Goal: Task Accomplishment & Management: Manage account settings

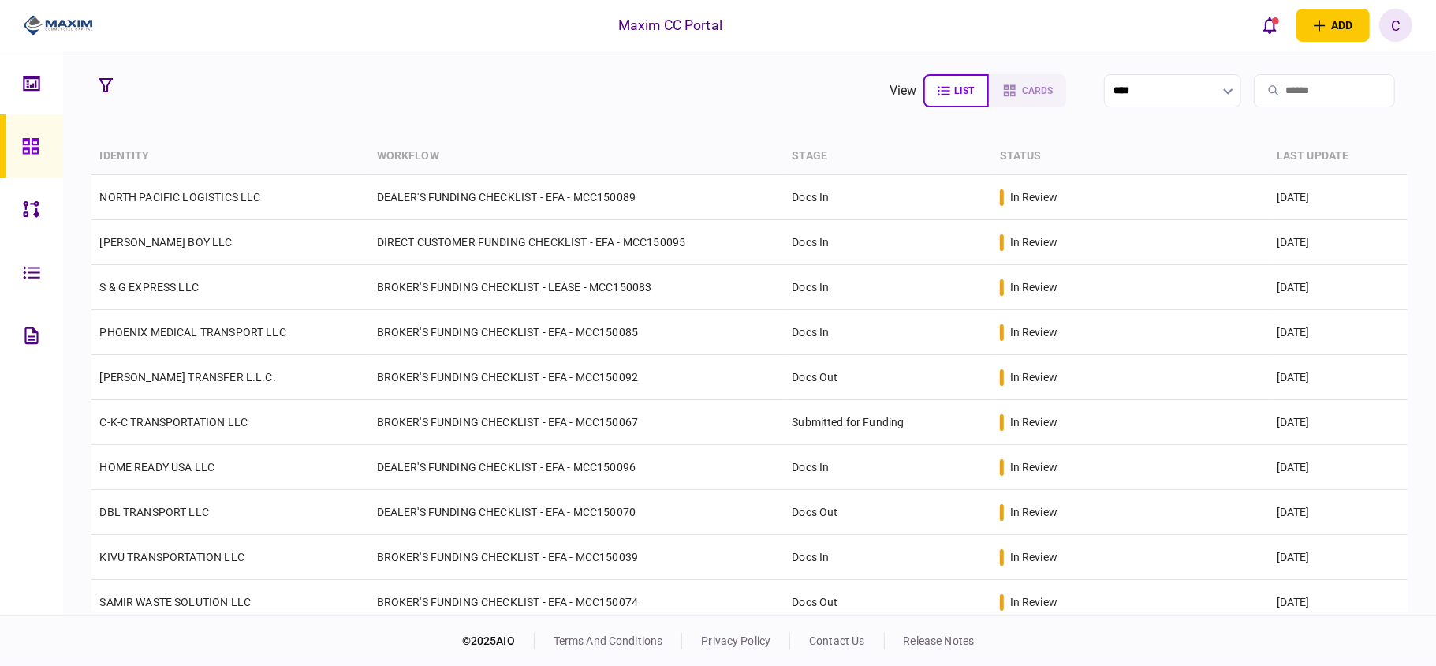
scroll to position [317, 0]
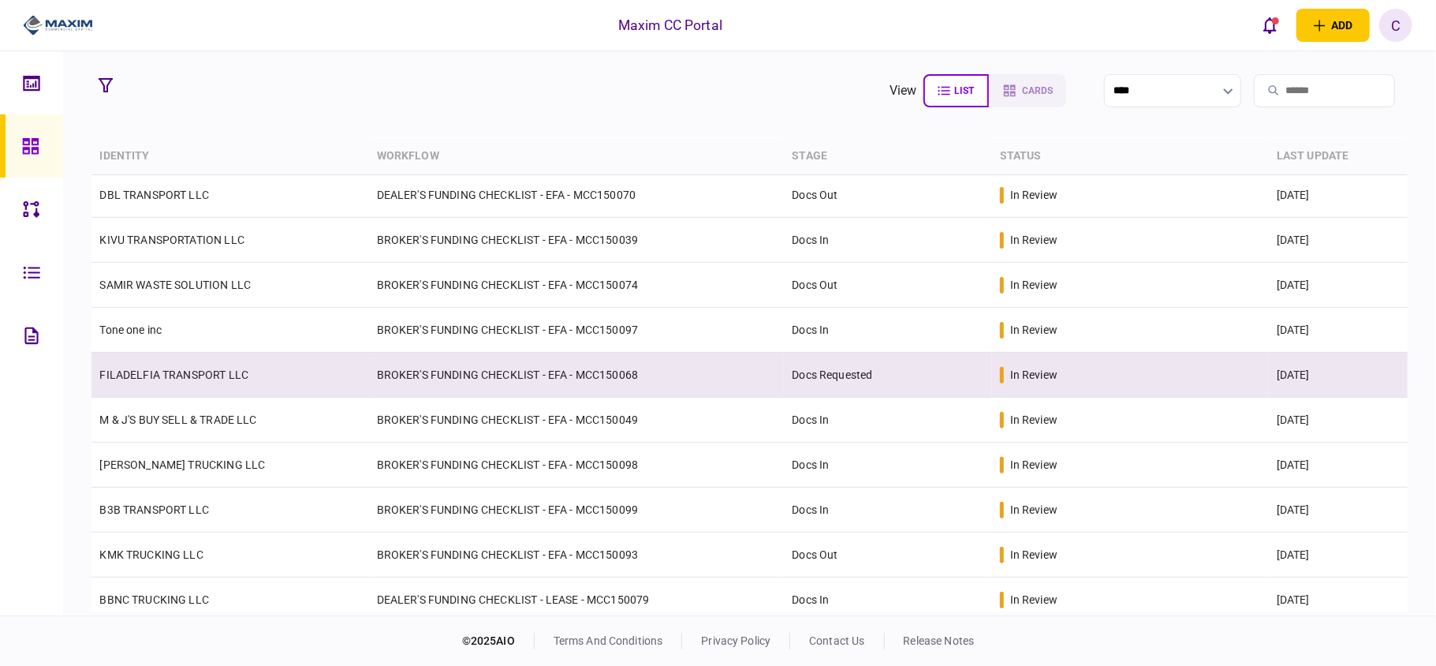
click at [494, 379] on td "BROKER'S FUNDING CHECKLIST - EFA - MCC150068" at bounding box center [577, 375] width 416 height 45
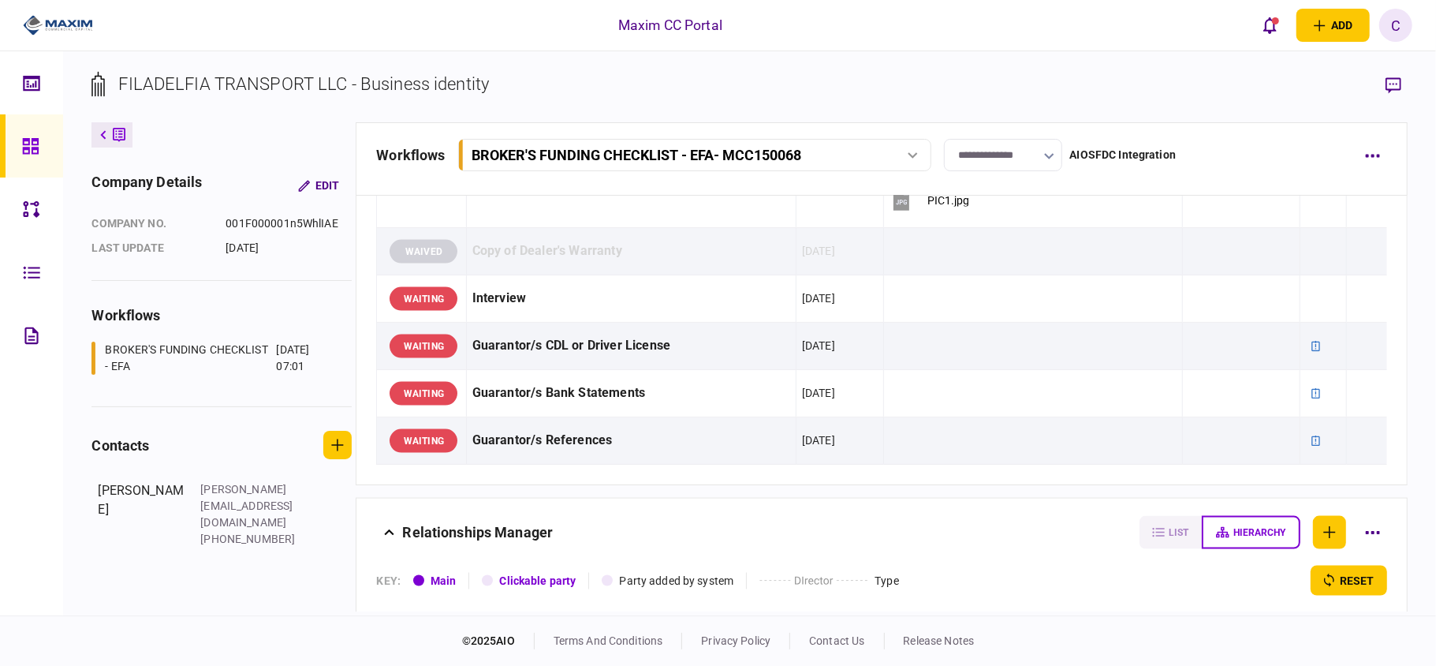
scroll to position [1682, 0]
click at [1039, 159] on input "**********" at bounding box center [1003, 155] width 118 height 32
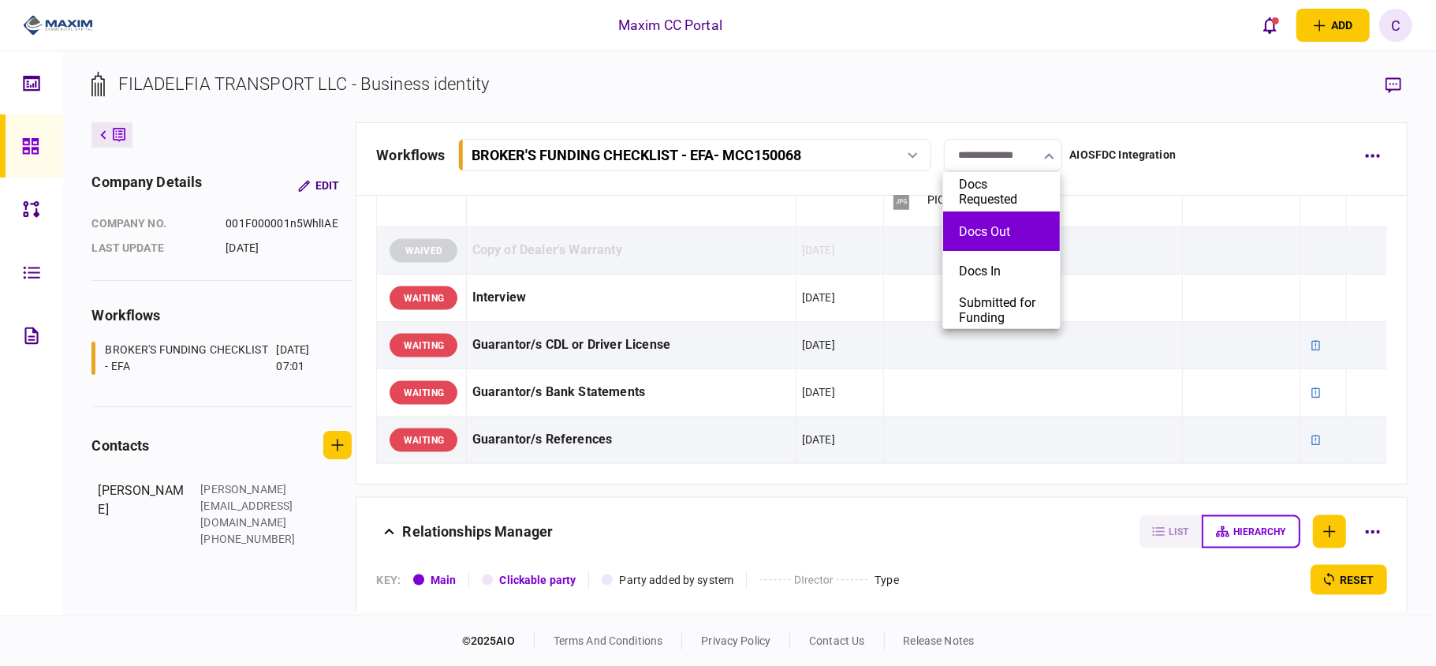
click at [991, 240] on li "Docs Out" at bounding box center [1001, 230] width 117 height 39
type input "********"
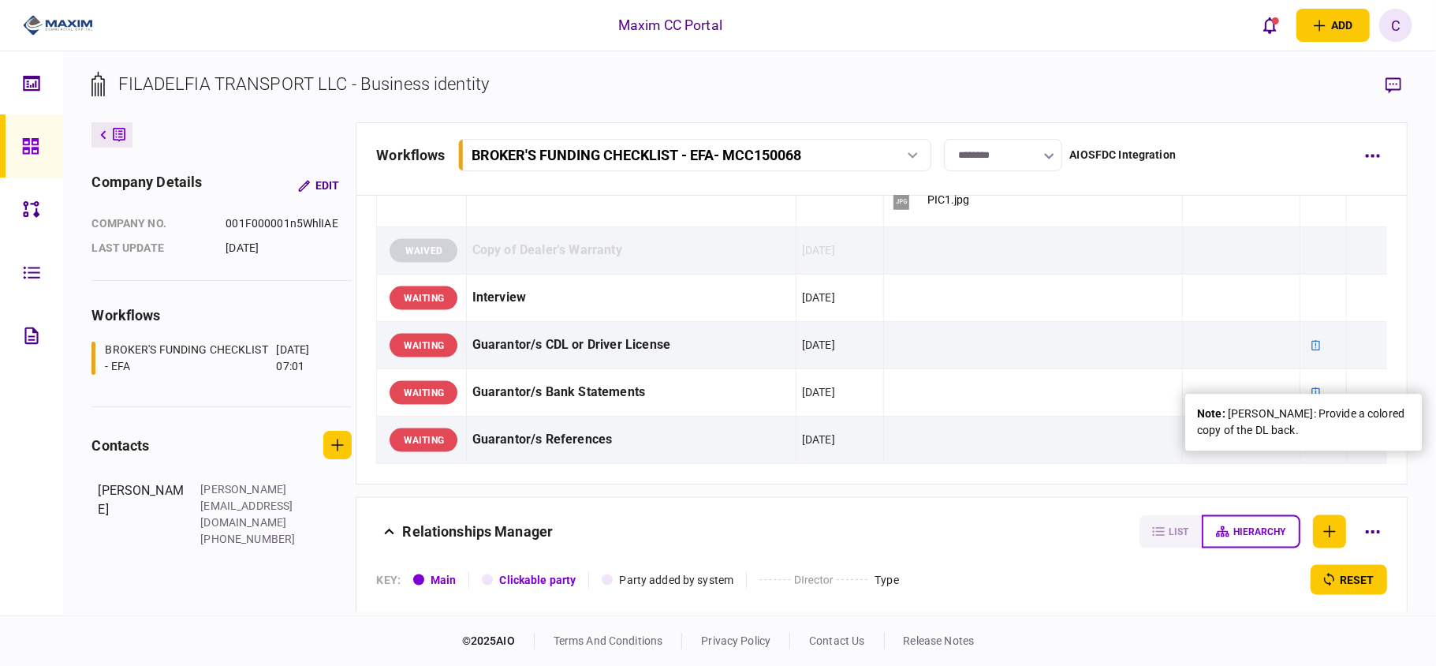
drag, startPoint x: 1357, startPoint y: 442, endPoint x: 1230, endPoint y: 408, distance: 130.7
click at [1230, 408] on div "note : [PERSON_NAME]: Provide a colored copy of the DL back." at bounding box center [1303, 422] width 237 height 57
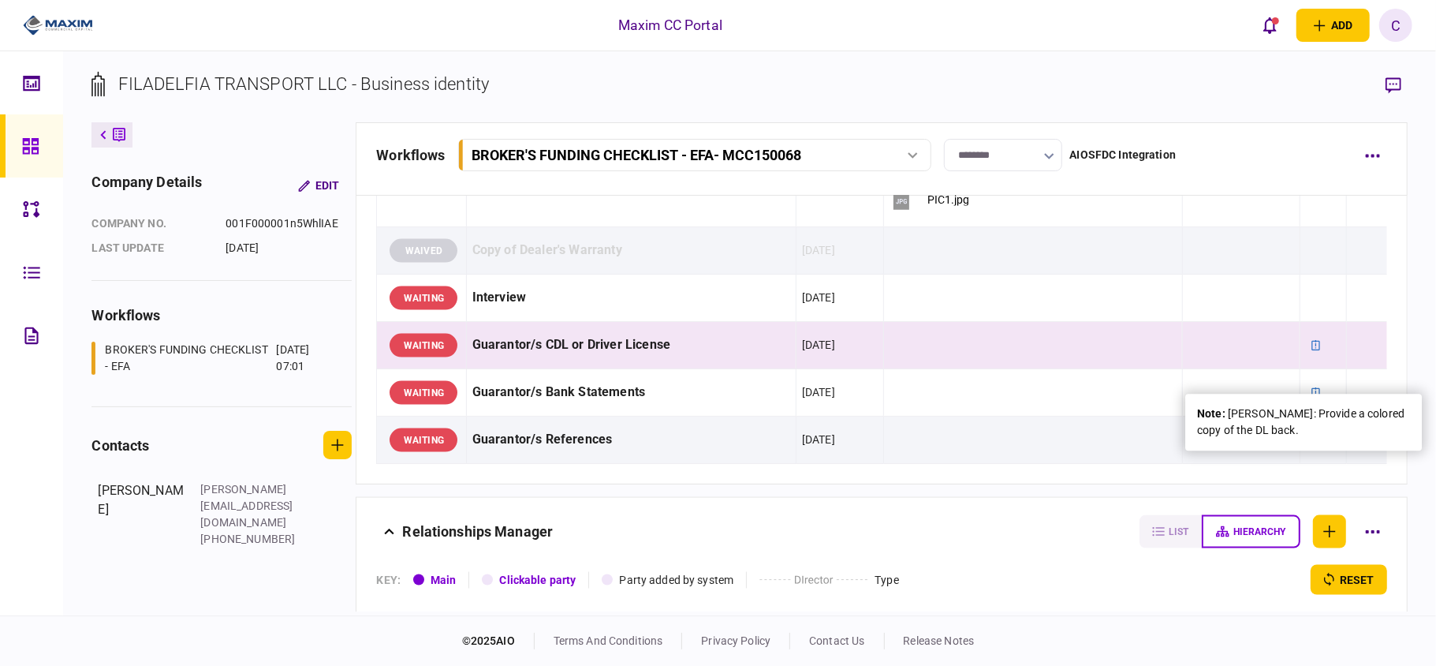
copy div "[PERSON_NAME]: Provide a colored copy of the DL back."
click at [1311, 351] on icon at bounding box center [1316, 345] width 11 height 11
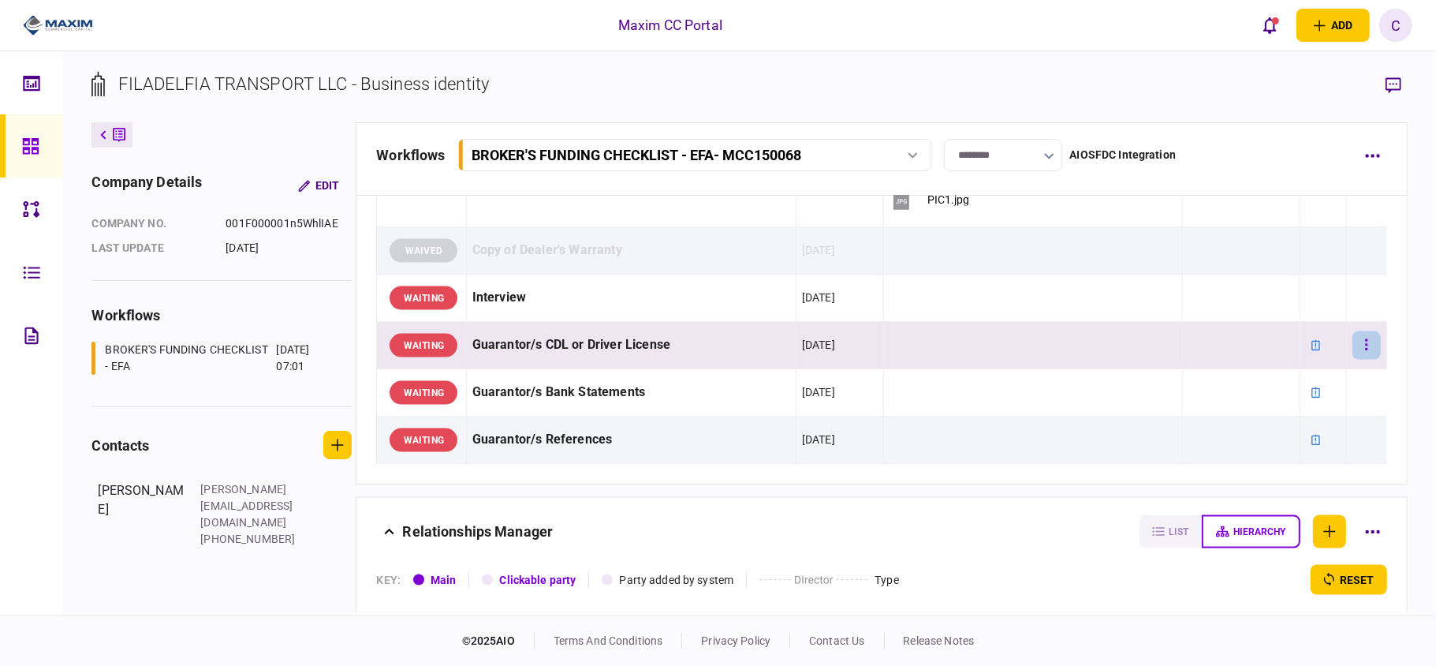
click at [1355, 360] on button "button" at bounding box center [1367, 345] width 28 height 28
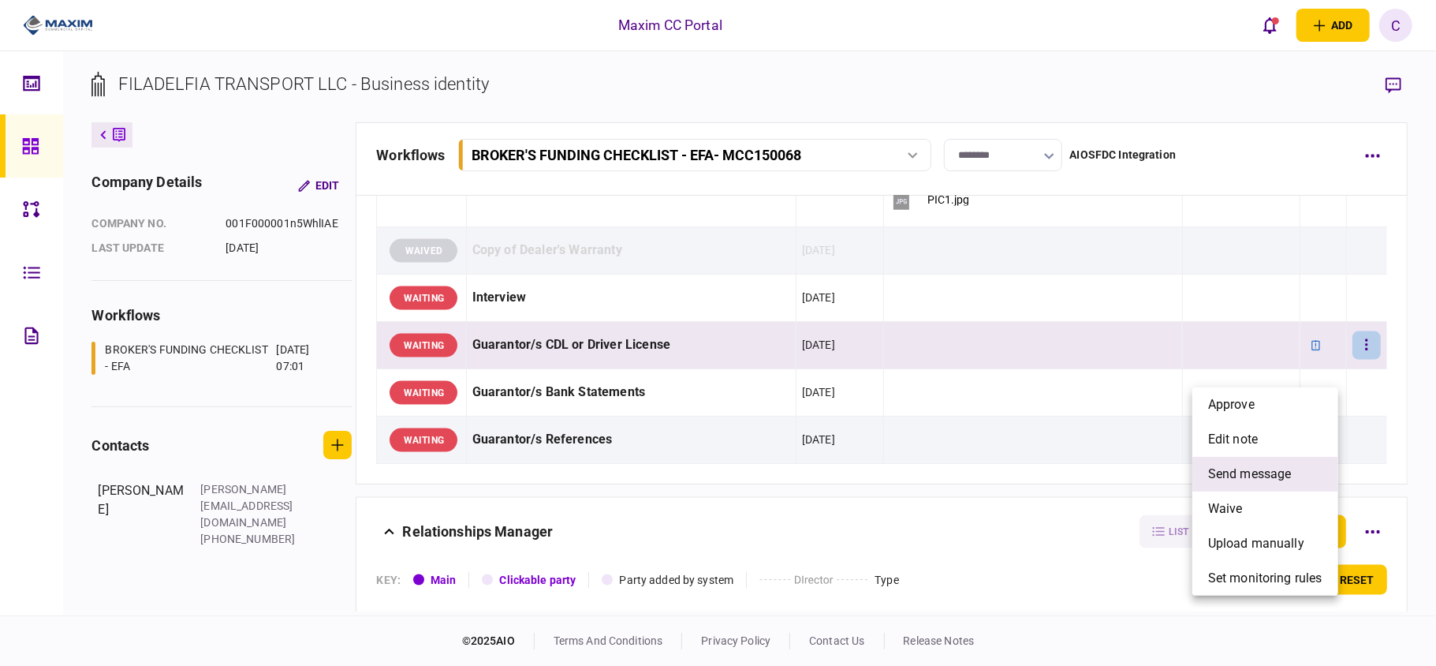
click at [1243, 474] on span "send message" at bounding box center [1250, 474] width 84 height 19
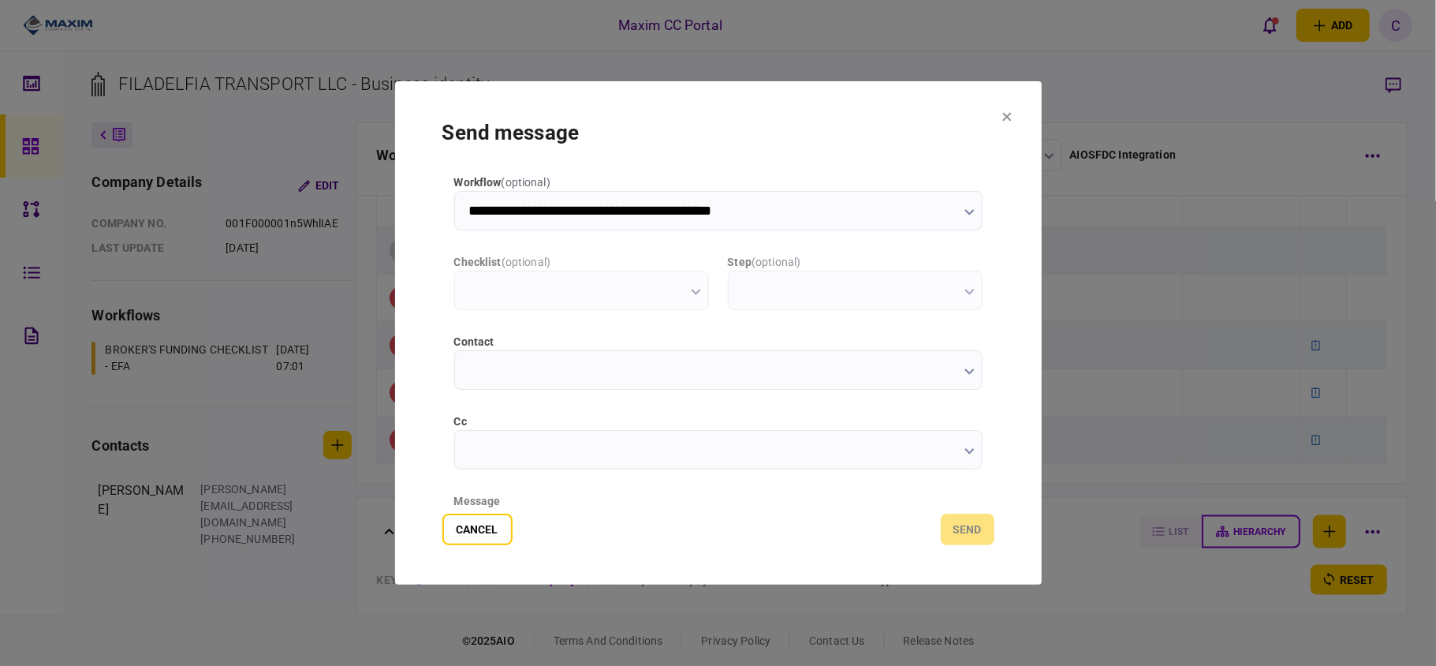
scroll to position [0, 0]
type input "**********"
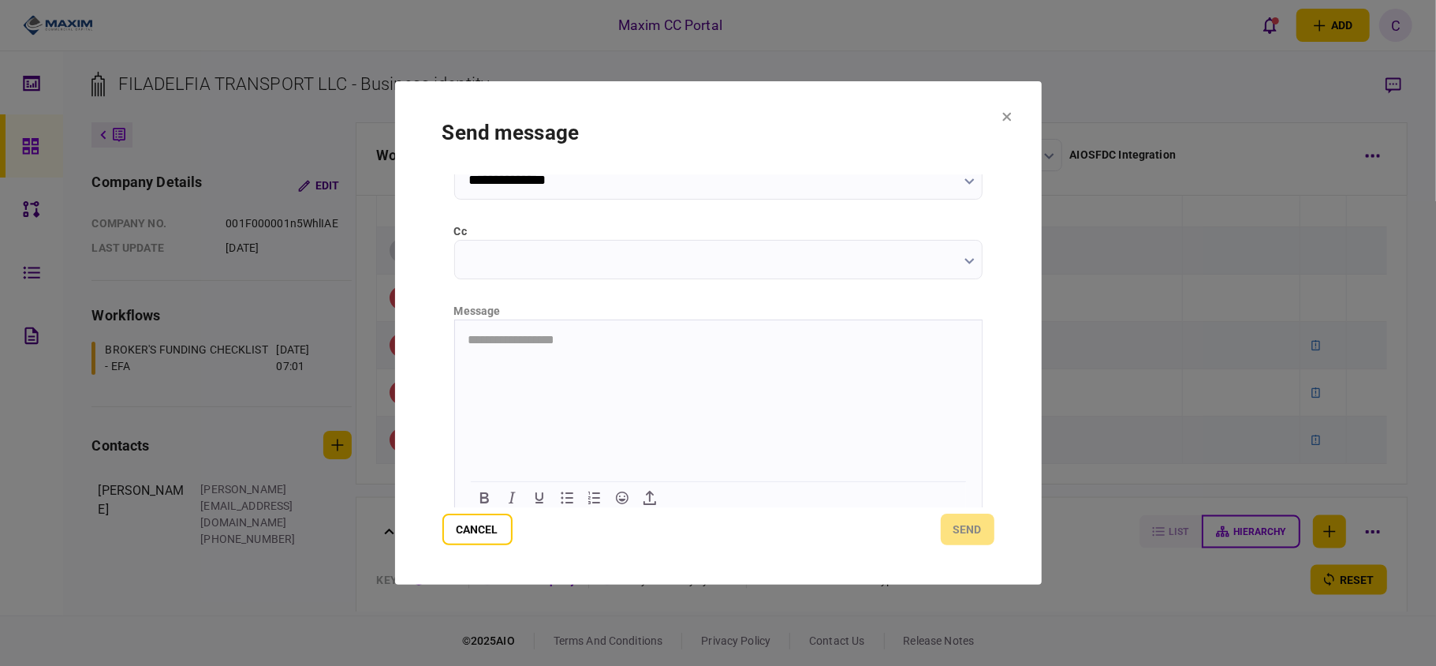
scroll to position [199, 0]
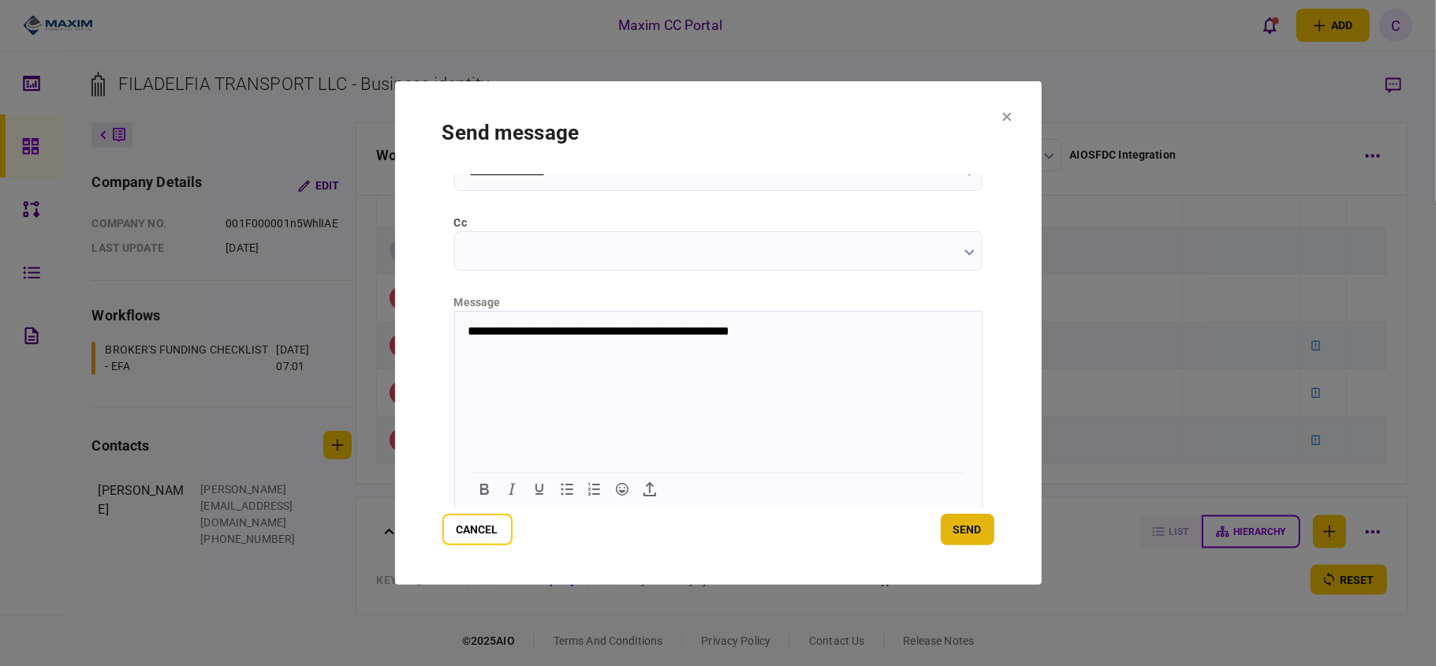
click at [969, 532] on button "send" at bounding box center [968, 529] width 54 height 32
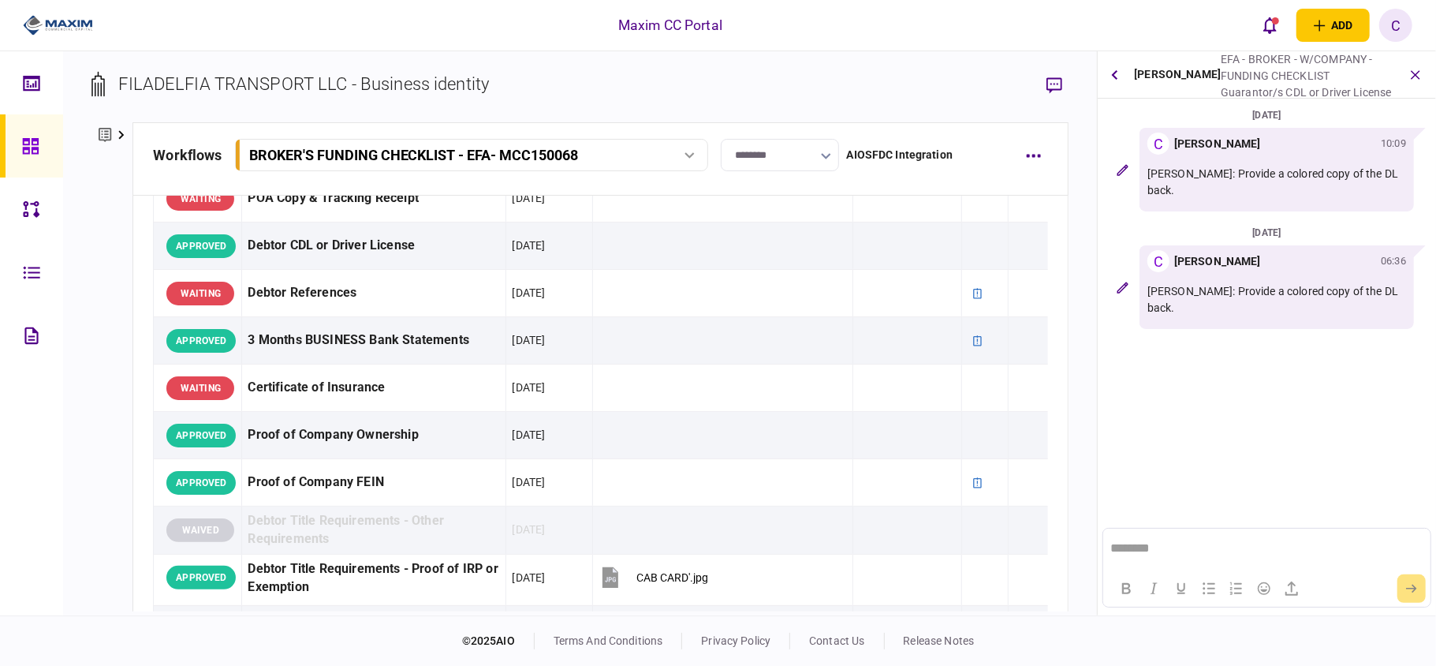
scroll to position [0, 0]
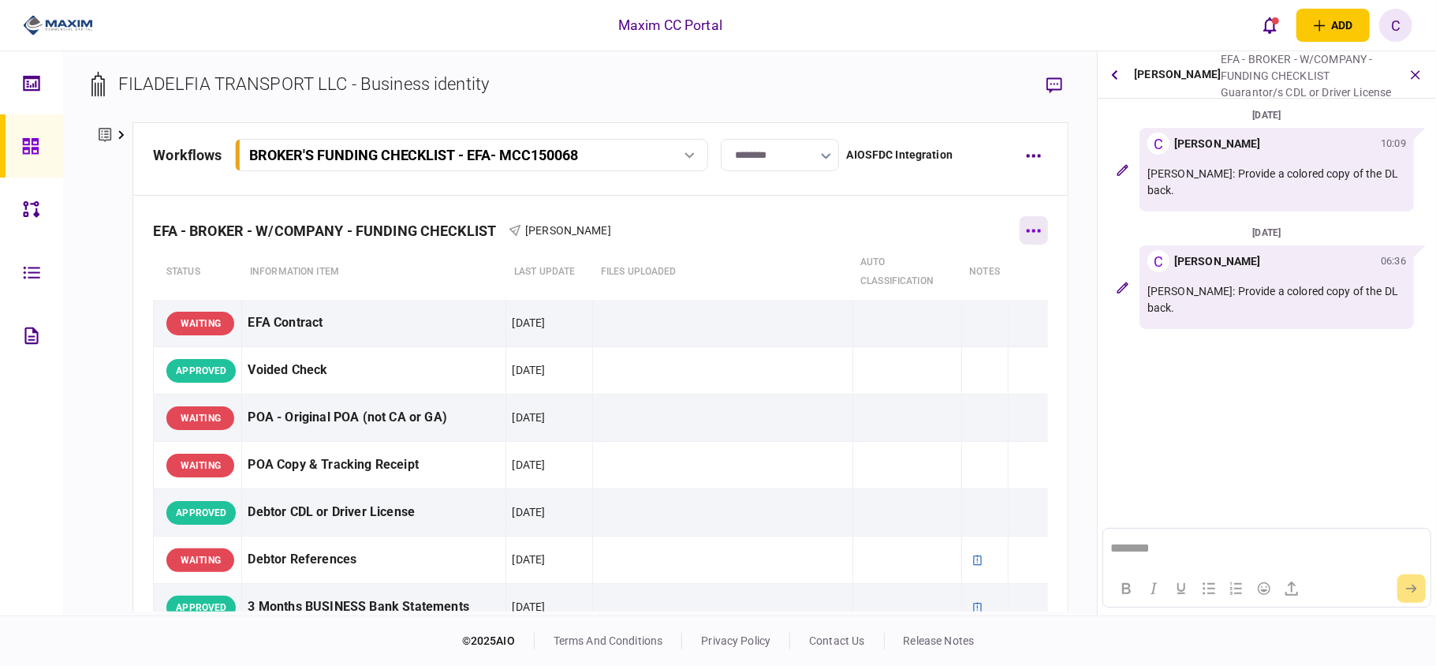
click at [1025, 237] on button "button" at bounding box center [1034, 230] width 28 height 28
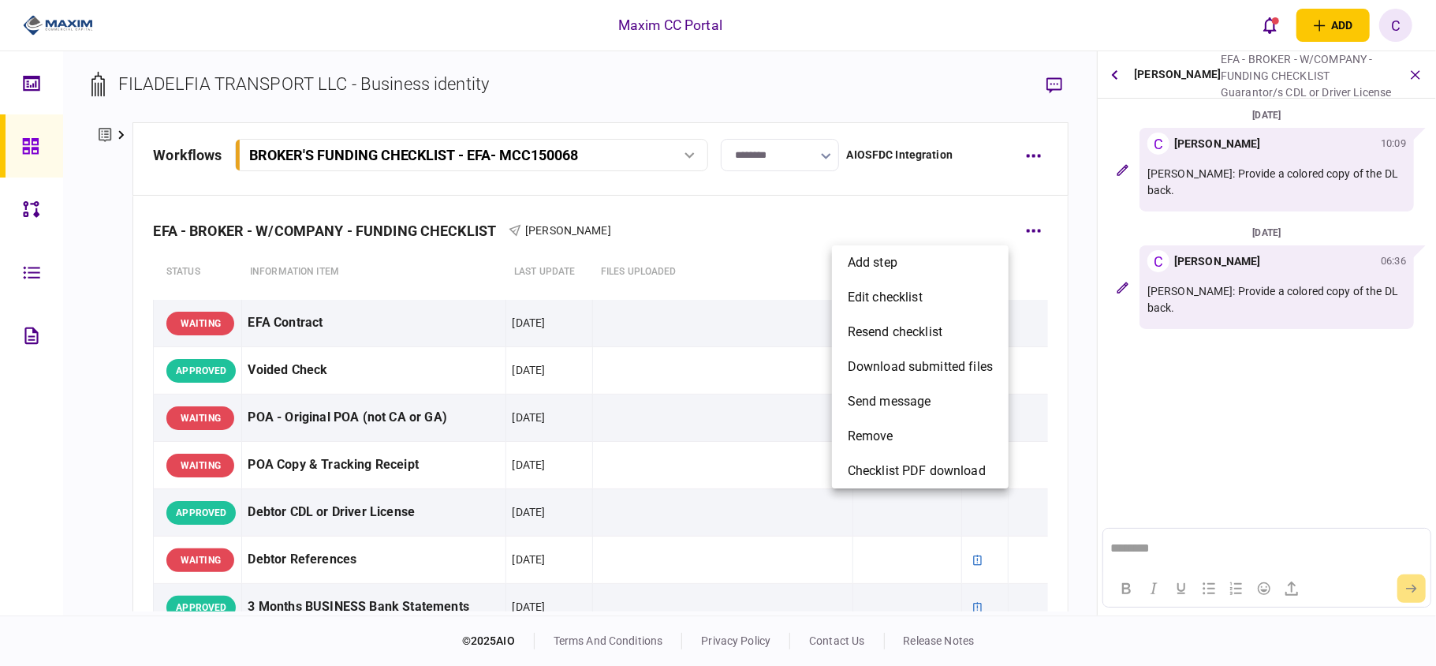
click at [1039, 155] on div at bounding box center [718, 333] width 1436 height 666
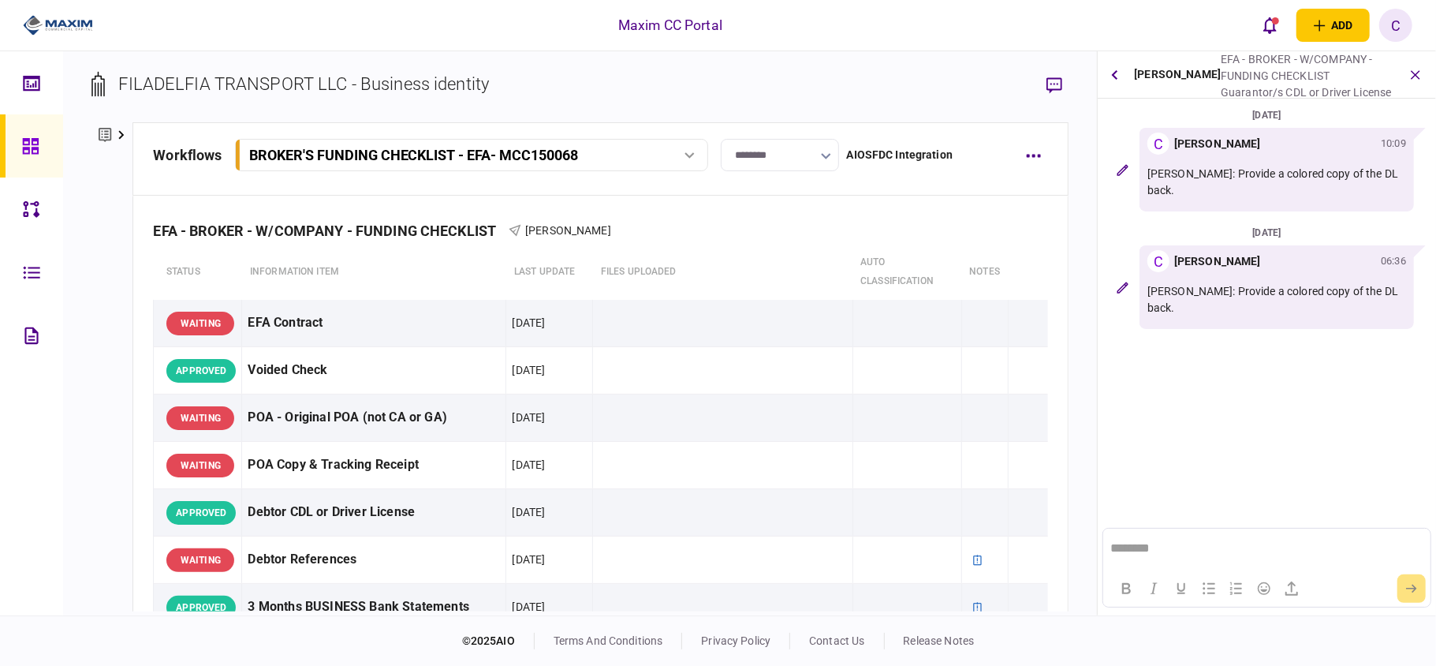
click at [1039, 155] on icon "button" at bounding box center [1034, 156] width 14 height 3
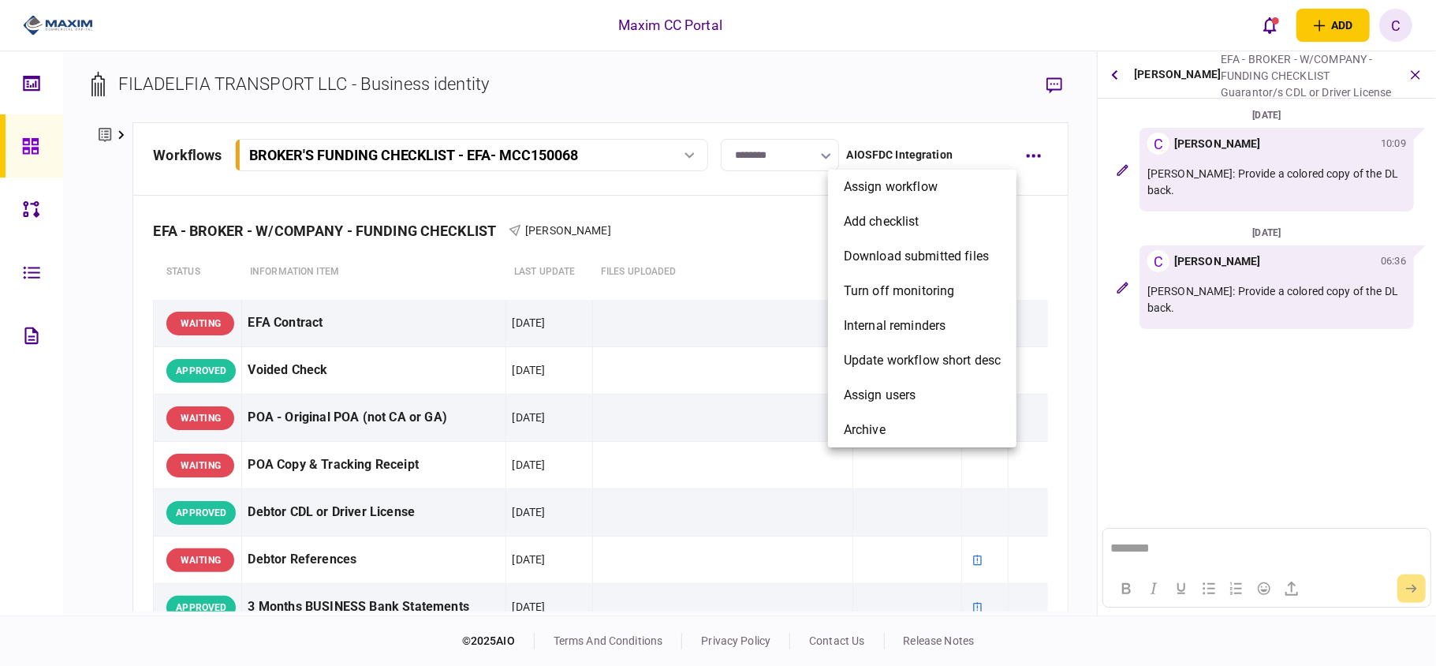
click at [983, 98] on div at bounding box center [718, 333] width 1436 height 666
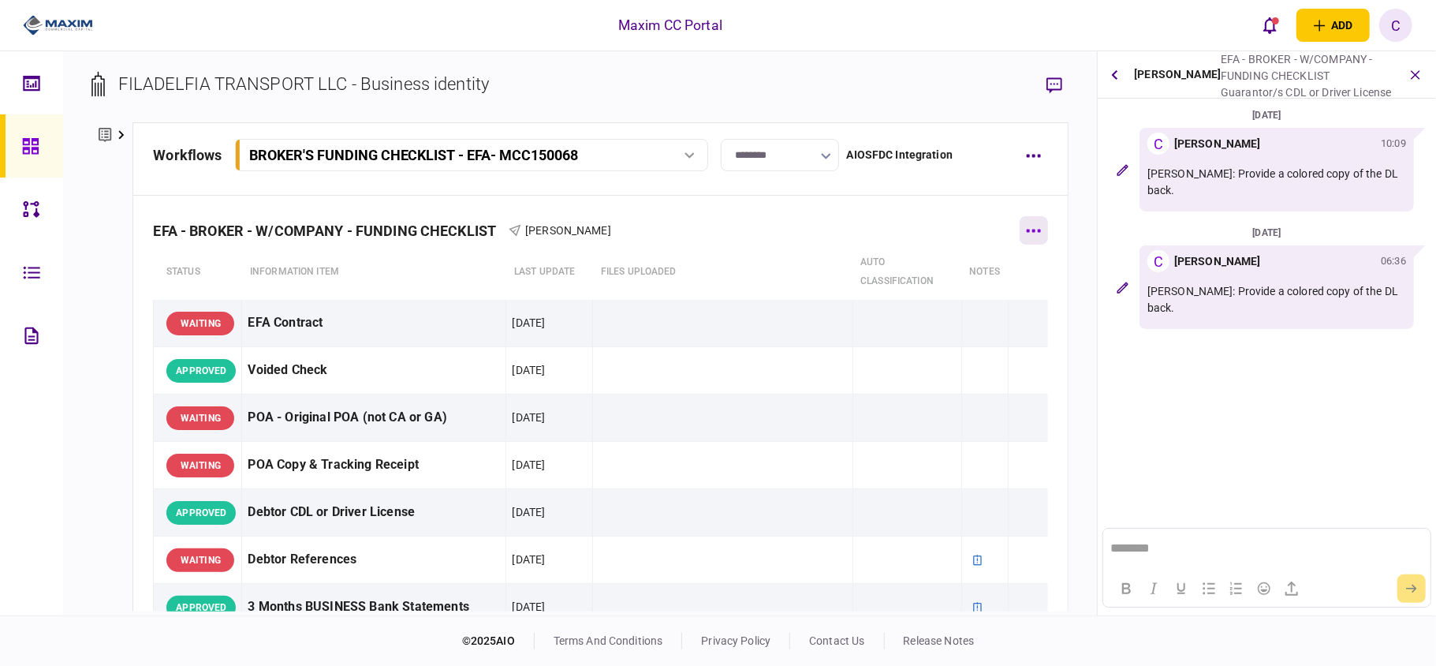
click at [1022, 226] on button "button" at bounding box center [1034, 230] width 28 height 28
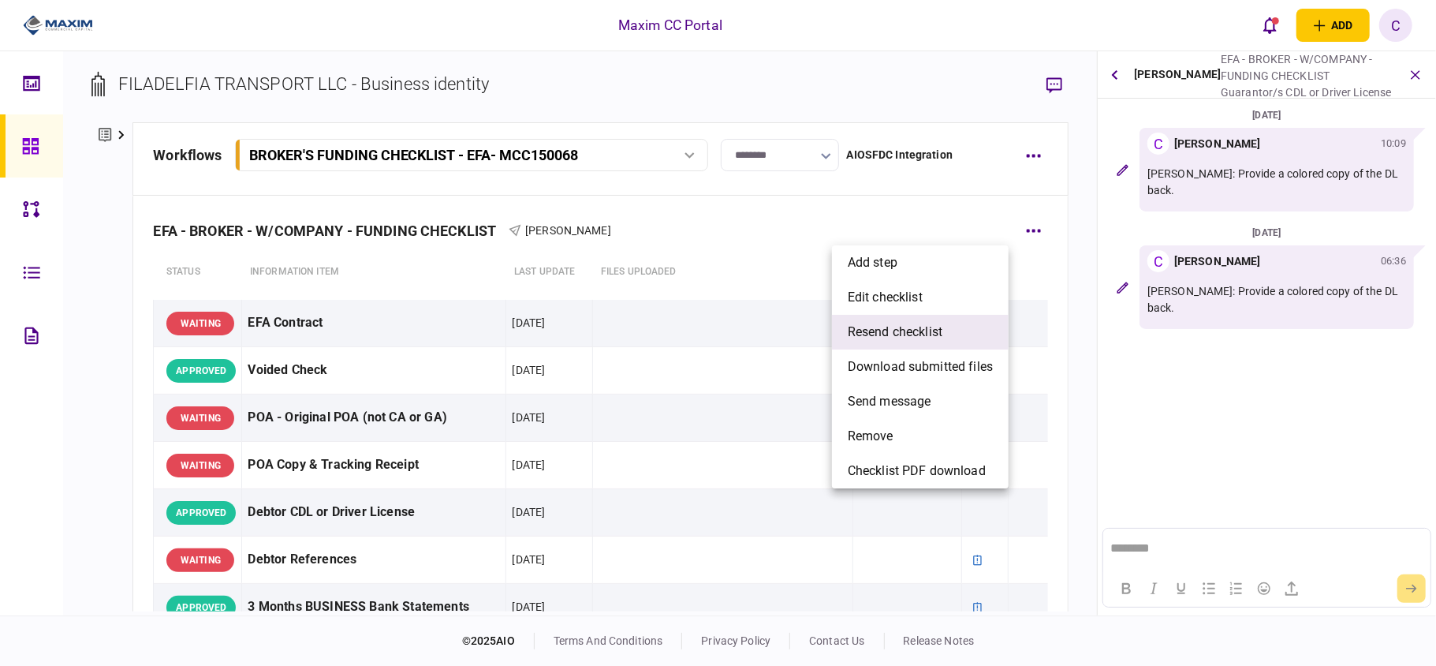
click at [905, 335] on span "resend checklist" at bounding box center [895, 332] width 95 height 19
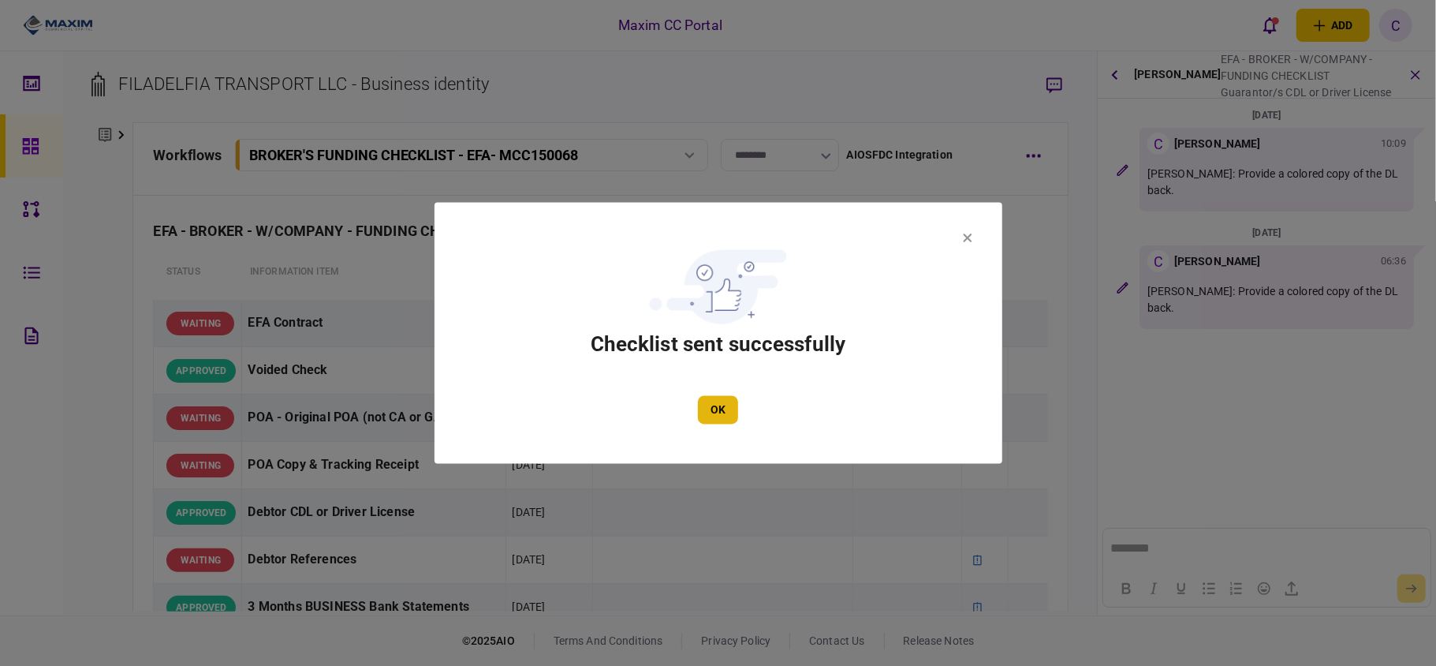
click at [707, 397] on button "OK" at bounding box center [718, 410] width 40 height 28
